Goal: Task Accomplishment & Management: Manage account settings

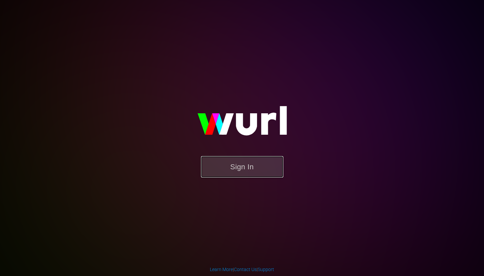
click at [235, 170] on button "Sign In" at bounding box center [242, 166] width 82 height 21
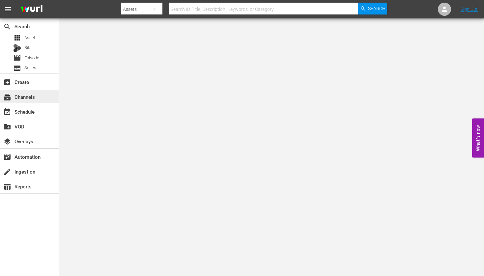
click at [24, 98] on div "subscriptions Channels" at bounding box center [18, 96] width 37 height 6
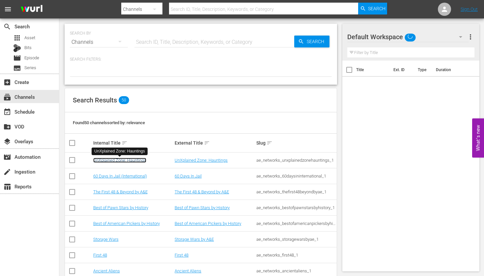
click at [130, 159] on link "UnXplained Zone: Hauntings" at bounding box center [119, 160] width 53 height 5
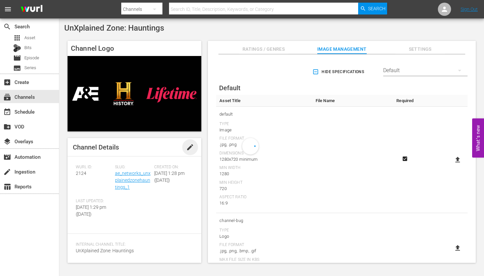
click at [189, 148] on span "edit" at bounding box center [190, 147] width 8 height 8
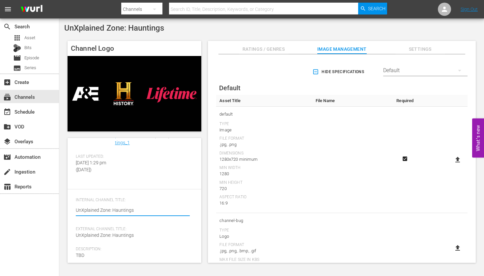
scroll to position [51, 0]
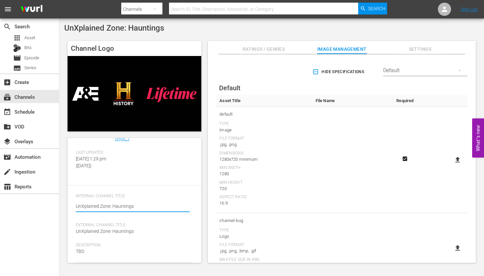
drag, startPoint x: 134, startPoint y: 209, endPoint x: 66, endPoint y: 210, distance: 67.8
click at [66, 210] on div "Channel Logo Channel Details Discard Save [PERSON_NAME] ID: 2124 Slug: ae_netwo…" at bounding box center [271, 149] width 415 height 222
type textarea "G"
type textarea "Gh"
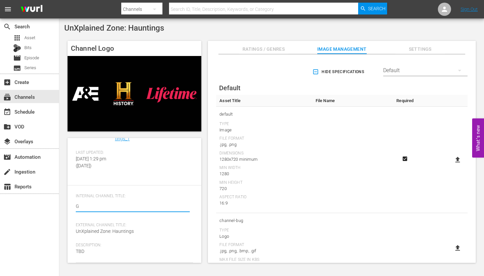
type textarea "Gh"
type textarea "Gho"
type textarea "Ghos"
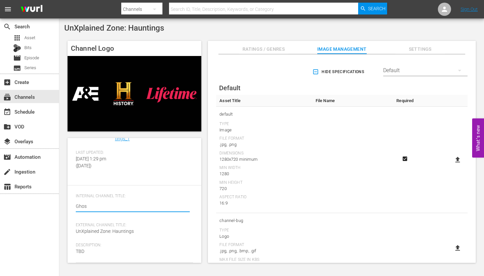
type textarea "Ghost"
type textarea "Ghost S"
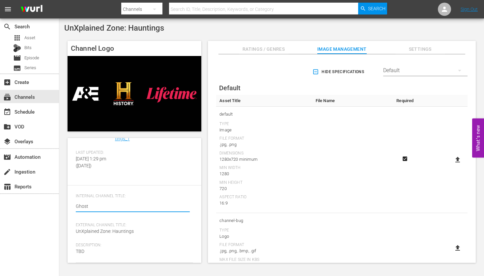
type textarea "Ghost S"
type textarea "Ghost St"
type textarea "Ghost Sto"
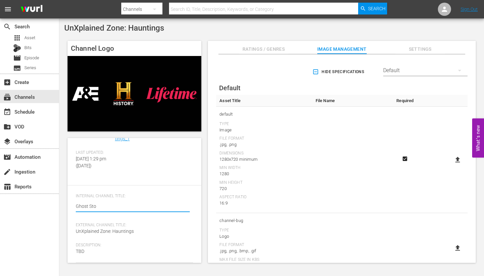
type textarea "Ghost Stor"
type textarea "Ghost Stori"
type textarea "Ghost [PERSON_NAME]"
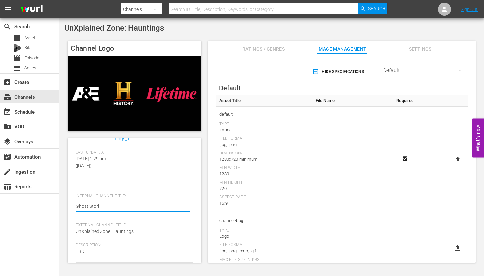
type textarea "Ghost [PERSON_NAME]"
type textarea "Ghost Stories"
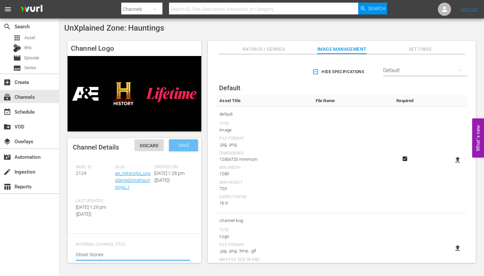
type textarea "Ghost Stories"
click at [184, 143] on span "Save" at bounding box center [183, 145] width 21 height 5
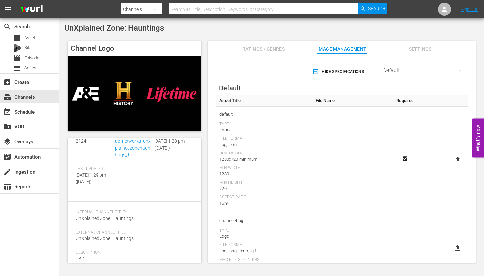
scroll to position [46, 0]
